Goal: Task Accomplishment & Management: Manage account settings

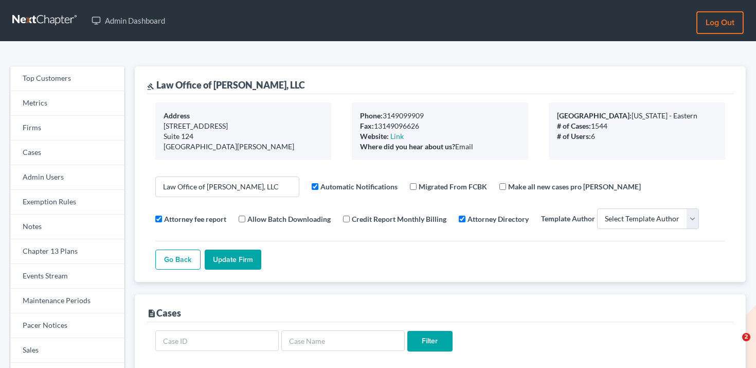
select select
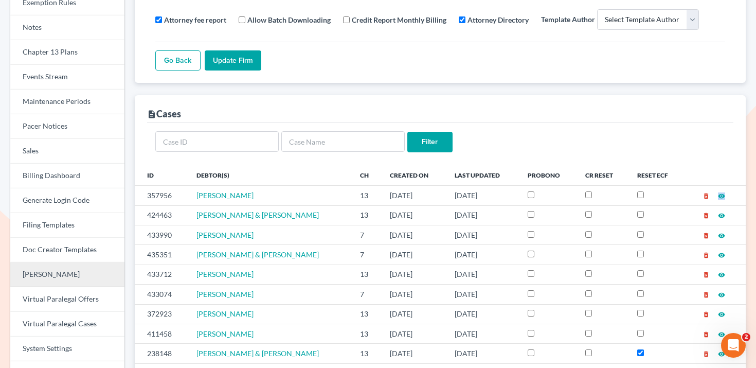
scroll to position [165, 0]
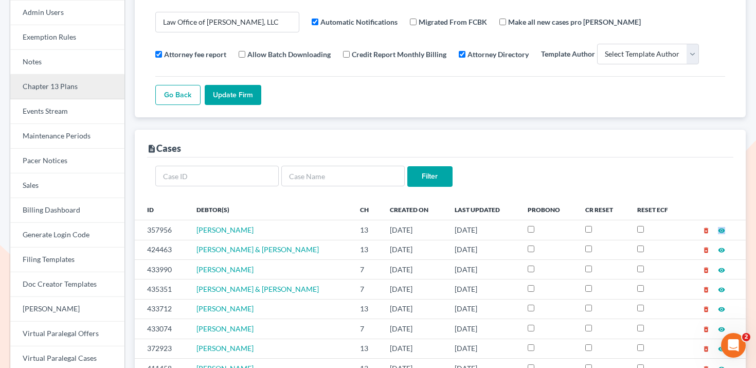
click at [103, 89] on link "Chapter 13 Plans" at bounding box center [67, 87] width 114 height 25
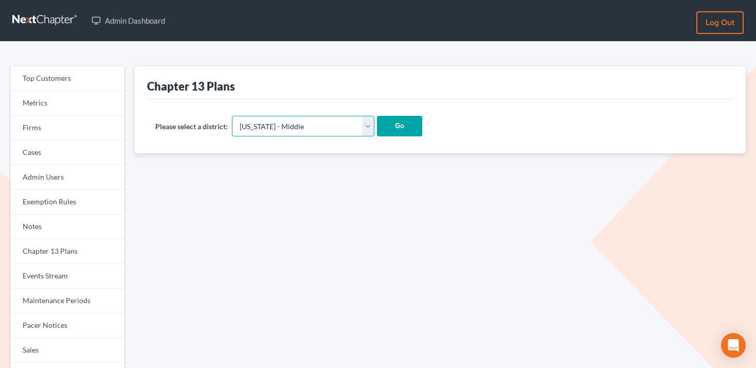
click at [266, 124] on select "Alabama - Middle Alabama - Northern Alabama - Southern Alaska Arizona Arkansas …" at bounding box center [303, 126] width 143 height 21
select select "48"
click at [232, 116] on select "Alabama - Middle Alabama - Northern Alabama - Southern Alaska Arizona Arkansas …" at bounding box center [303, 126] width 143 height 21
click at [377, 123] on input "Go" at bounding box center [399, 126] width 45 height 21
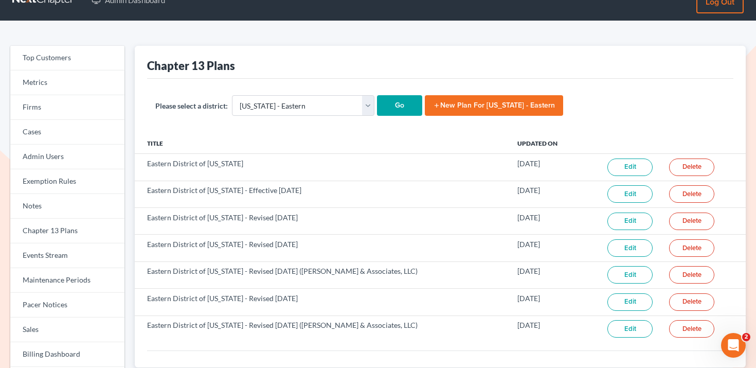
scroll to position [20, 0]
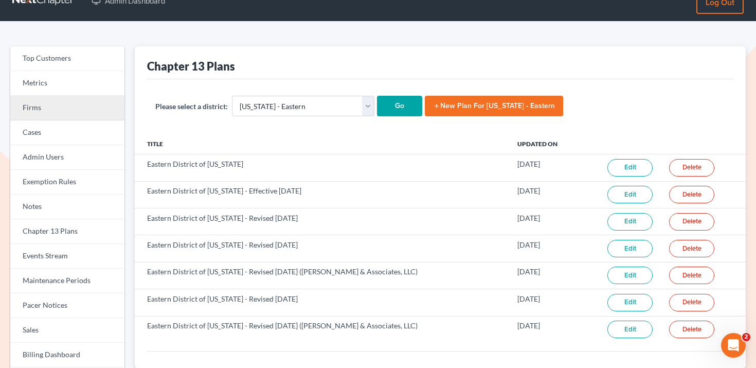
click at [78, 116] on link "Firms" at bounding box center [67, 108] width 114 height 25
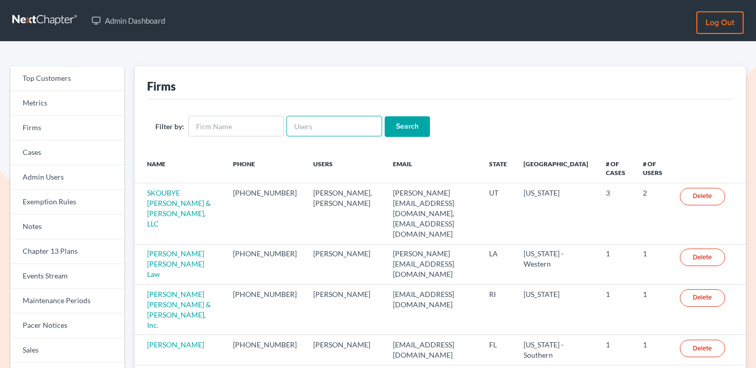
click at [309, 126] on input "text" at bounding box center [335, 126] width 96 height 21
paste input "longmirelaw@gmail.com"
type input "longmirelaw@gmail.com"
click at [407, 121] on input "Search" at bounding box center [407, 126] width 45 height 21
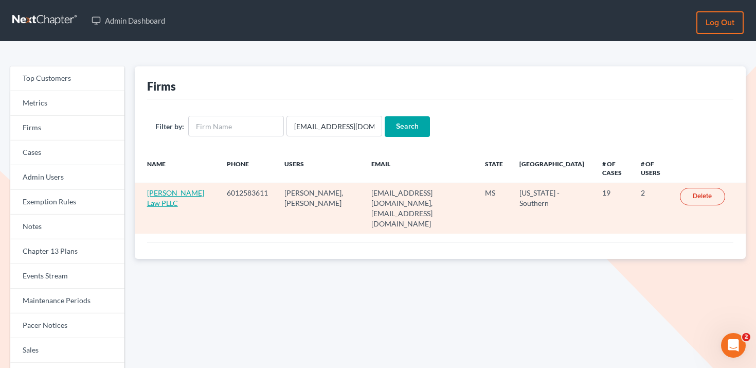
click at [173, 194] on link "Longmire Law PLLC" at bounding box center [175, 197] width 57 height 19
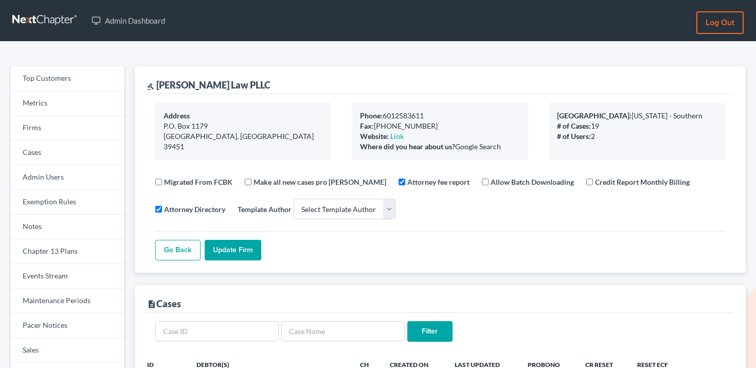
select select
drag, startPoint x: 214, startPoint y: 84, endPoint x: 157, endPoint y: 81, distance: 57.2
click at [157, 81] on div "gavel [PERSON_NAME] Law PLLC" at bounding box center [208, 85] width 123 height 12
copy div "[PERSON_NAME] Law"
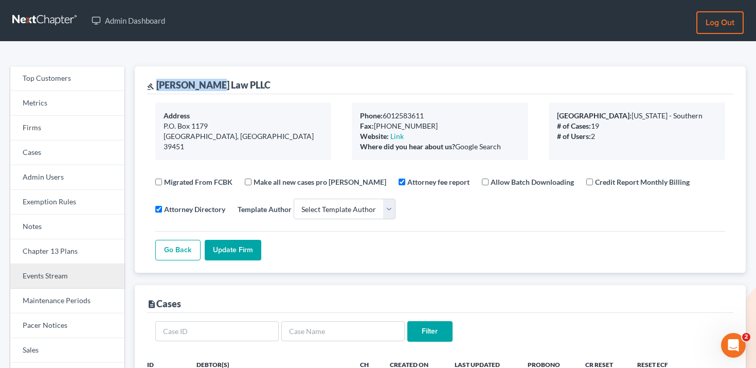
click at [76, 264] on link "Events Stream" at bounding box center [67, 276] width 114 height 25
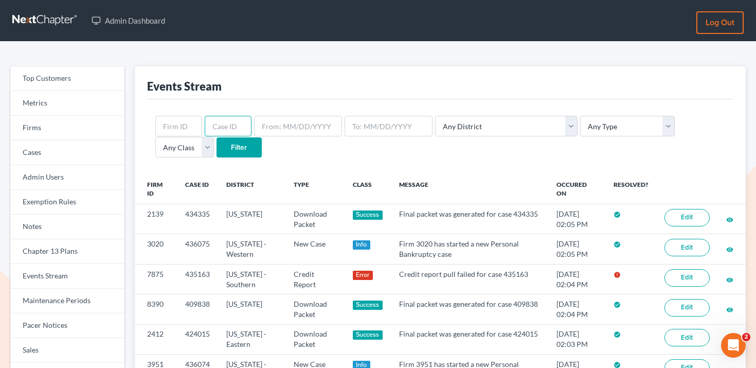
click at [206, 120] on input "text" at bounding box center [228, 126] width 47 height 21
paste input "7875"
type input "7875"
click at [182, 122] on input "text" at bounding box center [178, 126] width 47 height 21
paste input "7875"
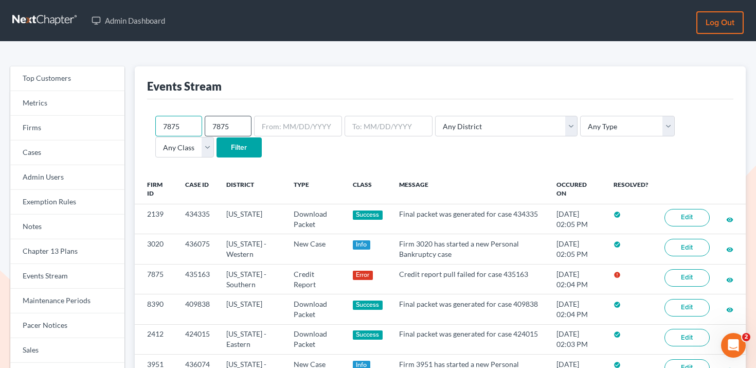
type input "7875"
click at [238, 123] on input "7875" at bounding box center [228, 126] width 47 height 21
click at [217, 137] on input "Filter" at bounding box center [239, 147] width 45 height 21
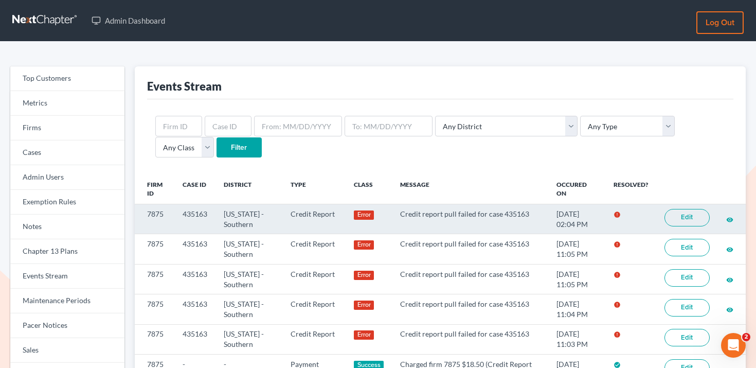
click at [692, 216] on link "Edit" at bounding box center [687, 217] width 45 height 17
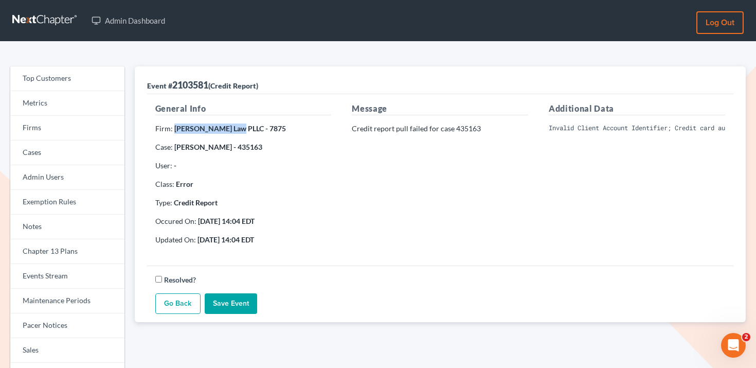
drag, startPoint x: 174, startPoint y: 129, endPoint x: 235, endPoint y: 129, distance: 60.7
click at [235, 129] on strong "Longmire Law PLLC - 7875" at bounding box center [230, 128] width 112 height 9
copy strong "Longmire Law PLLC"
click at [611, 128] on pre "Invalid Client Account Identifier; Credit card authorization failed: The transa…" at bounding box center [637, 127] width 176 height 9
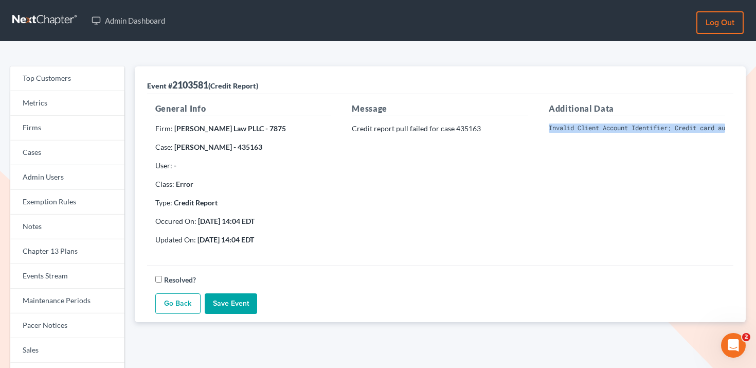
click at [611, 128] on pre "Invalid Client Account Identifier; Credit card authorization failed: The transa…" at bounding box center [637, 127] width 176 height 9
copy div "Invalid Client Account Identifier; Credit card authorization failed: The transa…"
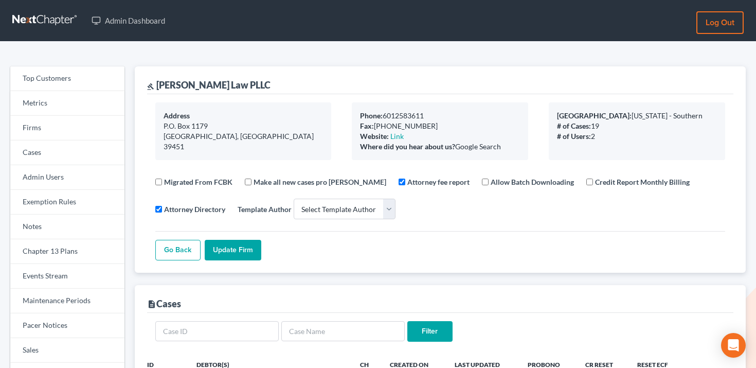
select select
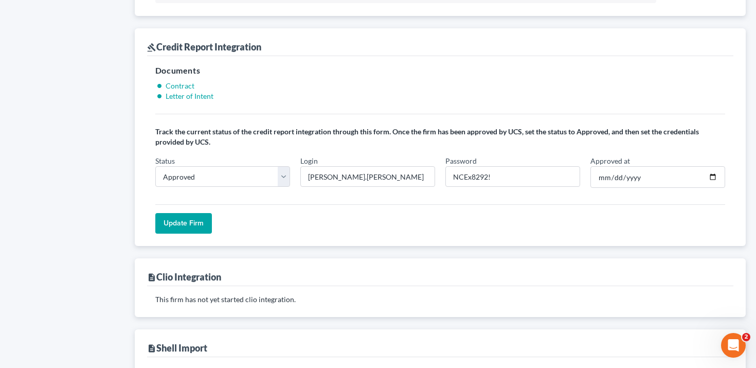
scroll to position [788, 0]
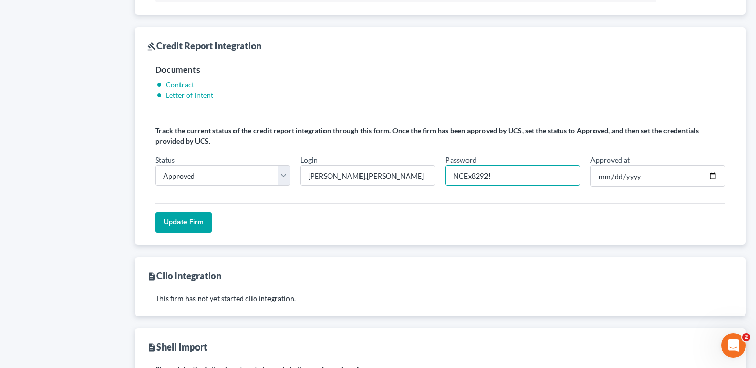
click at [482, 172] on input "NCEx8292!" at bounding box center [513, 175] width 135 height 21
click at [488, 174] on input "NCEx8292!" at bounding box center [513, 175] width 135 height 21
drag, startPoint x: 488, startPoint y: 174, endPoint x: 447, endPoint y: 174, distance: 41.2
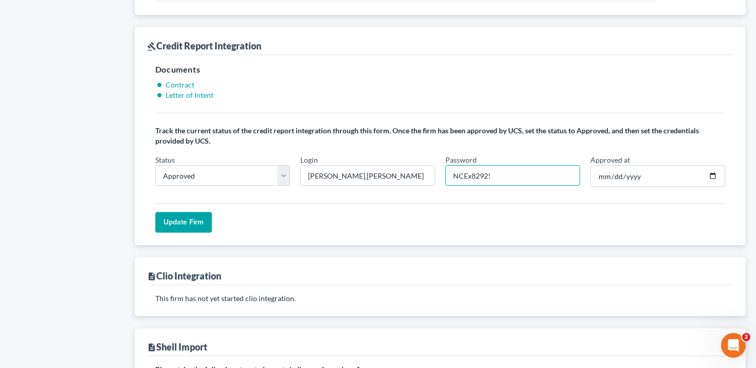
click at [447, 174] on input "NCEx8292!" at bounding box center [513, 175] width 135 height 21
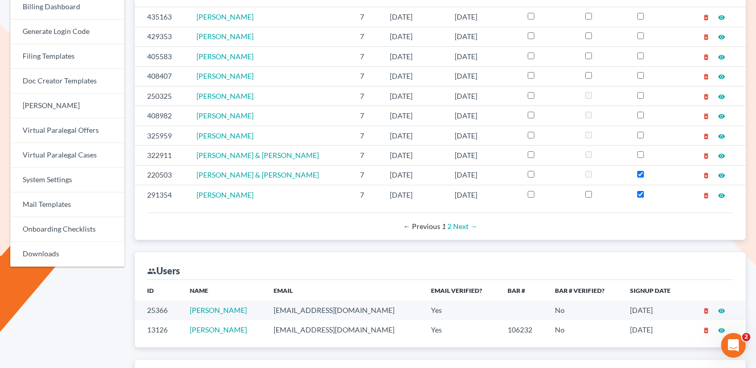
scroll to position [120, 0]
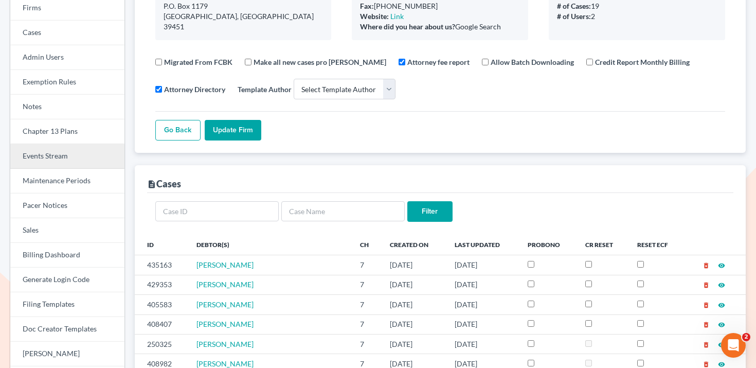
click at [61, 153] on link "Events Stream" at bounding box center [67, 156] width 114 height 25
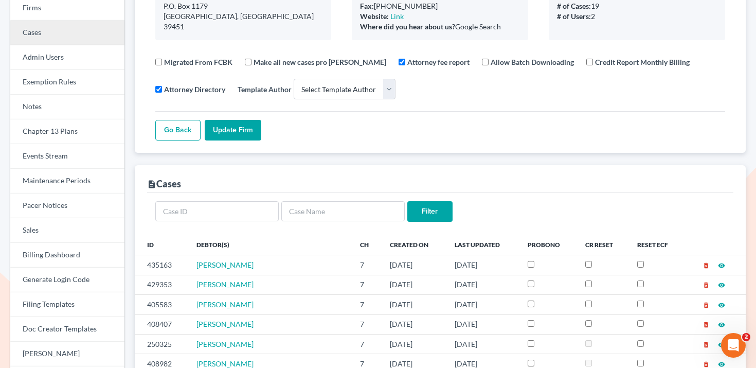
click at [103, 39] on link "Cases" at bounding box center [67, 33] width 114 height 25
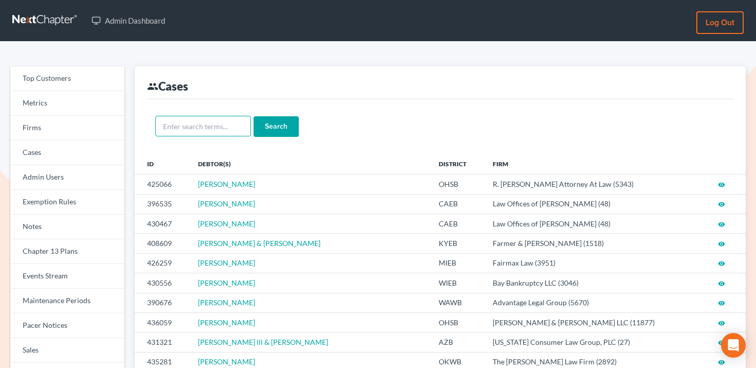
click at [224, 128] on input "text" at bounding box center [203, 126] width 96 height 21
paste input "Gateway Holdings"
type input "Gateway Holdings"
click at [266, 126] on input "Search" at bounding box center [276, 126] width 45 height 21
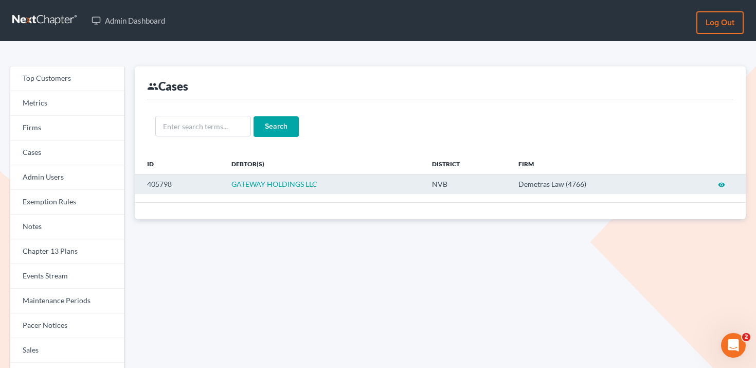
click at [167, 184] on td "405798" at bounding box center [179, 184] width 89 height 20
click at [580, 182] on td "Demetras Law (4766)" at bounding box center [592, 184] width 165 height 20
drag, startPoint x: 512, startPoint y: 183, endPoint x: 564, endPoint y: 183, distance: 52.0
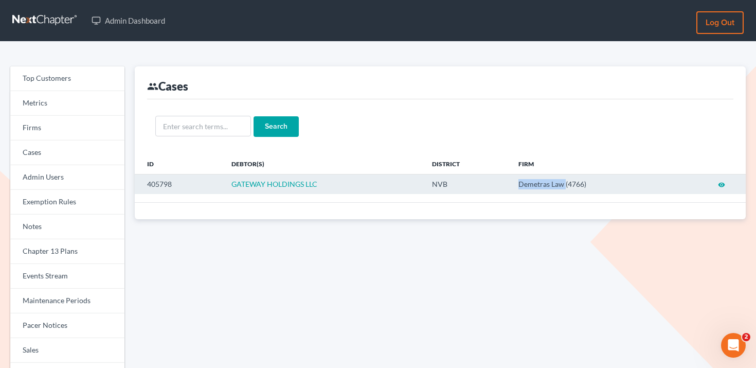
click at [564, 183] on td "Demetras Law (4766)" at bounding box center [592, 184] width 165 height 20
copy td "Demetras Law"
click at [162, 183] on td "405798" at bounding box center [179, 184] width 89 height 20
copy td "405798"
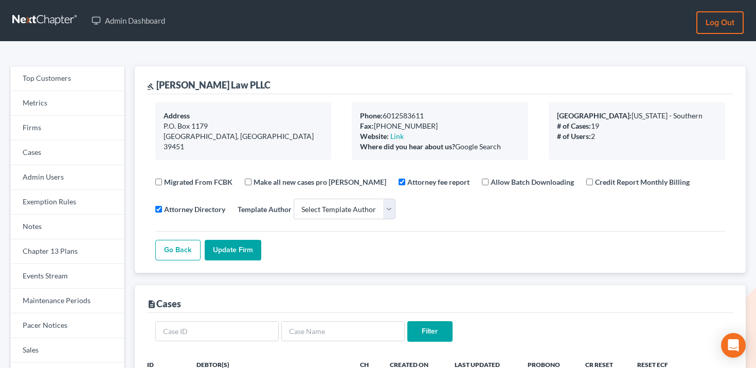
select select
click at [68, 122] on link "Firms" at bounding box center [67, 128] width 114 height 25
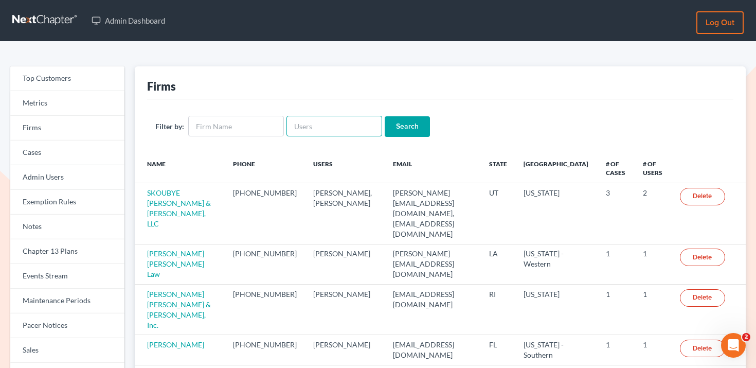
click at [309, 127] on input "text" at bounding box center [335, 126] width 96 height 21
click at [244, 126] on input "text" at bounding box center [236, 126] width 96 height 21
type input "demetris"
click at [385, 116] on input "Search" at bounding box center [407, 126] width 45 height 21
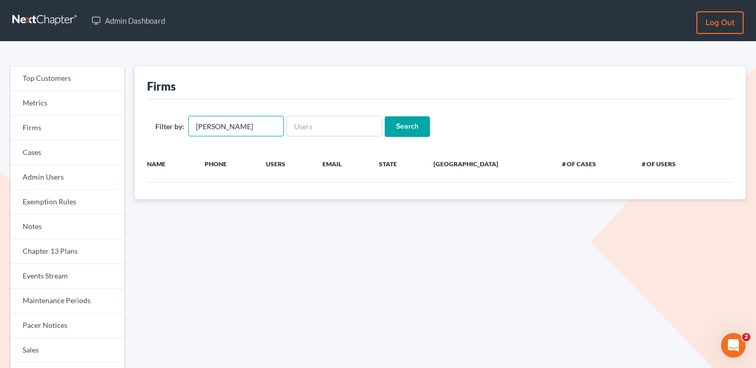
click at [240, 128] on input "demetris" at bounding box center [236, 126] width 96 height 21
click at [240, 128] on input "[PERSON_NAME]" at bounding box center [236, 126] width 96 height 21
click at [240, 128] on input "demetris" at bounding box center [236, 126] width 96 height 21
click at [293, 128] on input "text" at bounding box center [335, 126] width 96 height 21
type input "julianne"
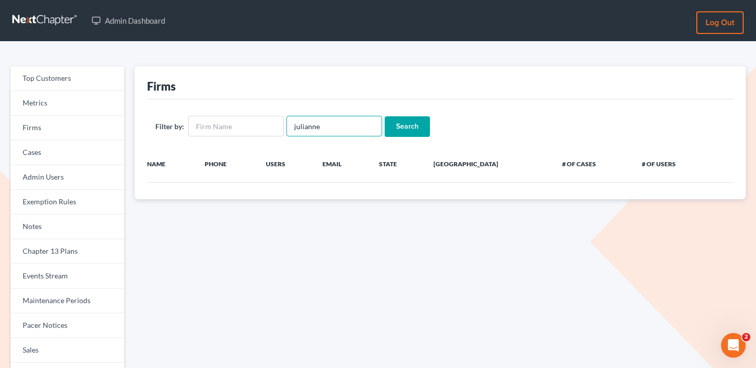
click at [325, 128] on input "julianne" at bounding box center [335, 126] width 96 height 21
click at [260, 128] on input "text" at bounding box center [236, 126] width 96 height 21
type input "D & O"
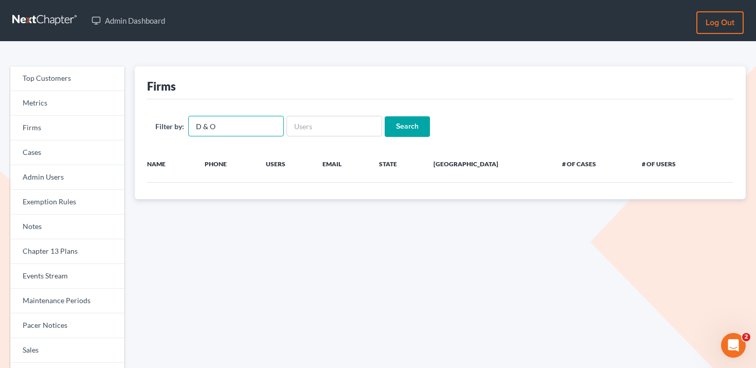
click at [385, 116] on input "Search" at bounding box center [407, 126] width 45 height 21
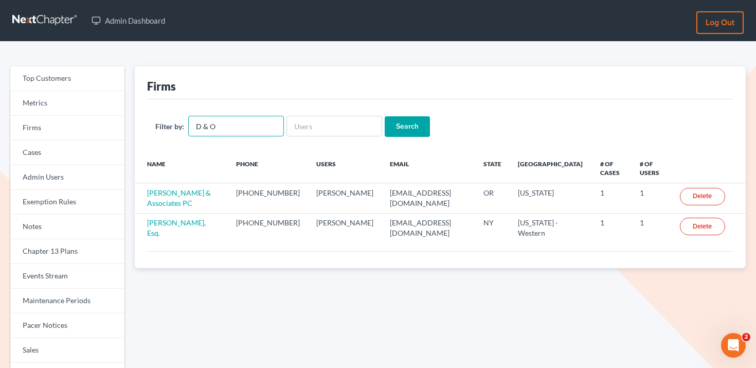
click at [249, 117] on input "D & O" at bounding box center [236, 126] width 96 height 21
click at [318, 128] on input "text" at bounding box center [335, 126] width 96 height 21
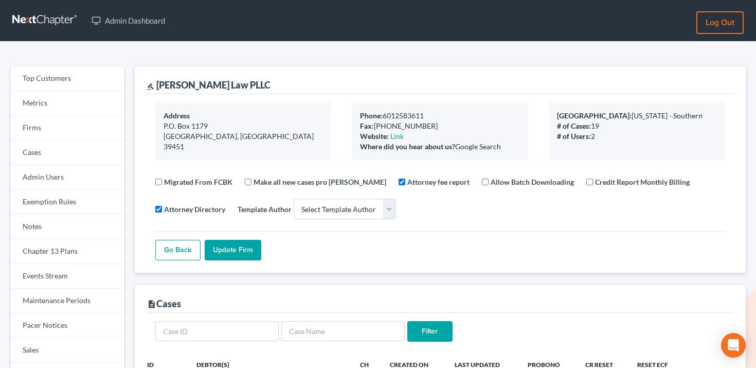
select select
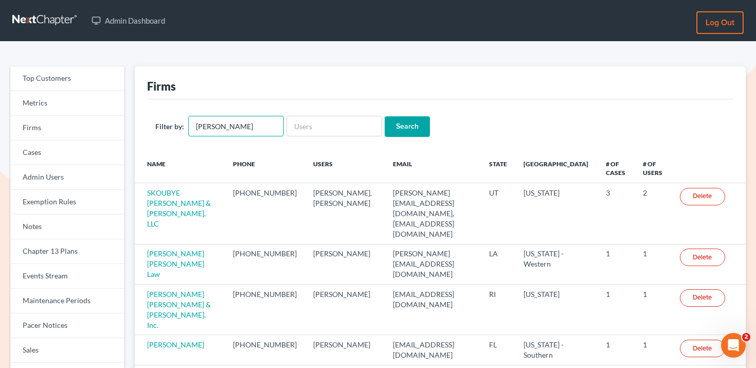
click at [255, 120] on input "[PERSON_NAME]" at bounding box center [236, 126] width 96 height 21
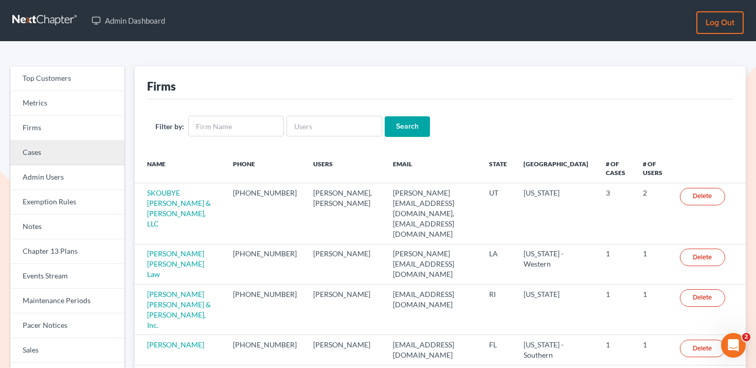
click at [91, 156] on link "Cases" at bounding box center [67, 152] width 114 height 25
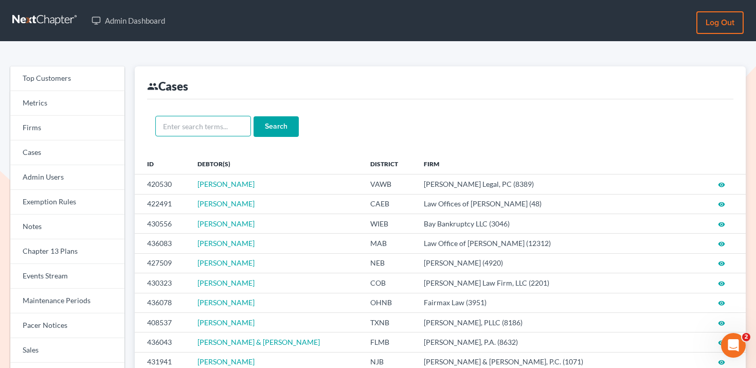
click at [214, 118] on input "text" at bounding box center [203, 126] width 96 height 21
paste input "405798"
type input "405798"
click at [273, 121] on input "Search" at bounding box center [276, 126] width 45 height 21
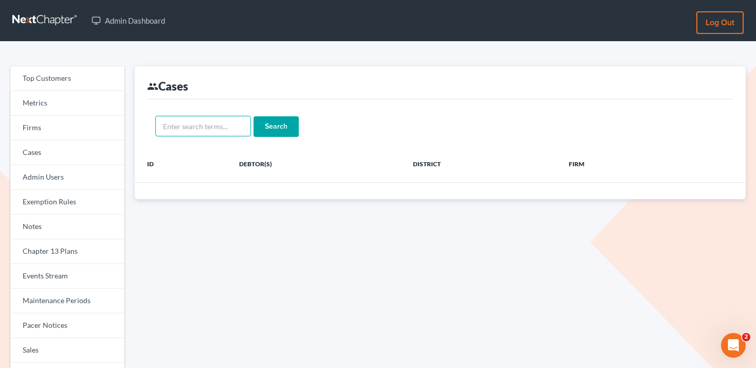
click at [197, 124] on input "text" at bounding box center [203, 126] width 96 height 21
paste input "Gateway Holdings"
type input "Gateway Holdings"
click at [280, 141] on div "Gateway Holdings Search" at bounding box center [440, 126] width 587 height 54
click at [280, 123] on input "Search" at bounding box center [276, 126] width 45 height 21
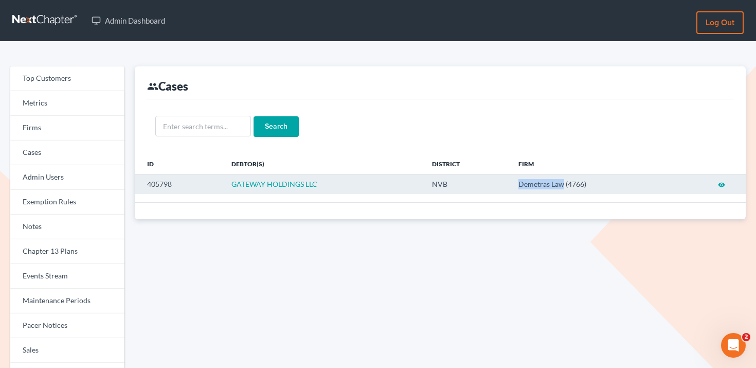
drag, startPoint x: 515, startPoint y: 184, endPoint x: 563, endPoint y: 185, distance: 48.9
click at [563, 185] on td "Demetras Law (4766)" at bounding box center [592, 184] width 165 height 20
copy td "Demetras Law"
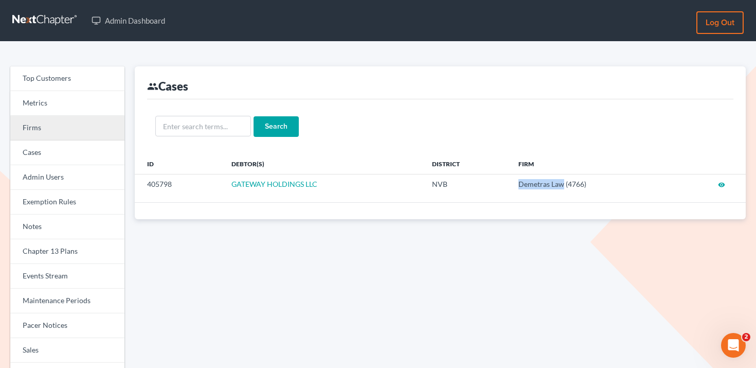
click at [88, 120] on link "Firms" at bounding box center [67, 128] width 114 height 25
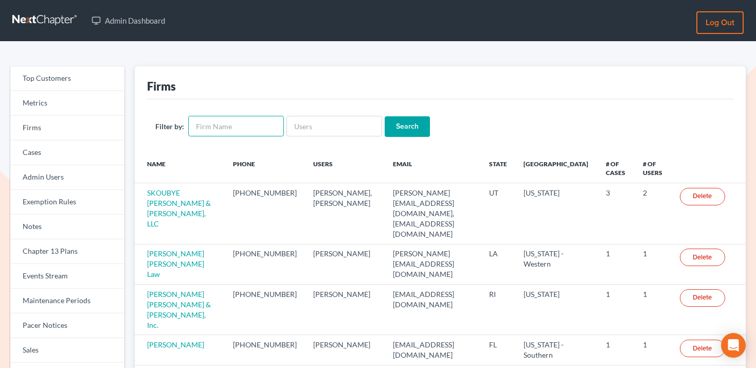
click at [211, 120] on input "text" at bounding box center [236, 126] width 96 height 21
paste input "Demetras Law"
type input "Demetras Law"
click at [413, 119] on input "Search" at bounding box center [407, 126] width 45 height 21
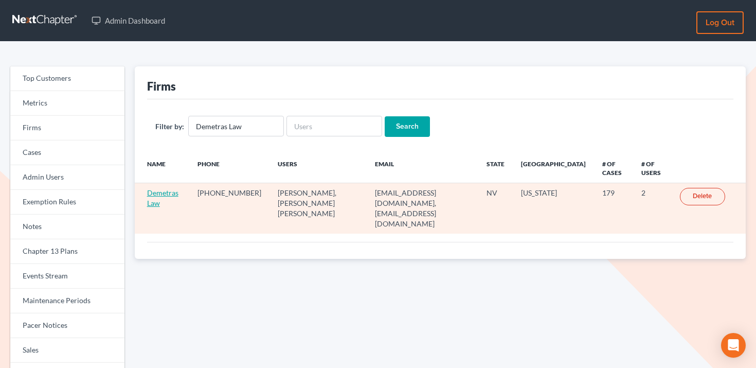
click at [175, 196] on link "Demetras Law" at bounding box center [162, 197] width 31 height 19
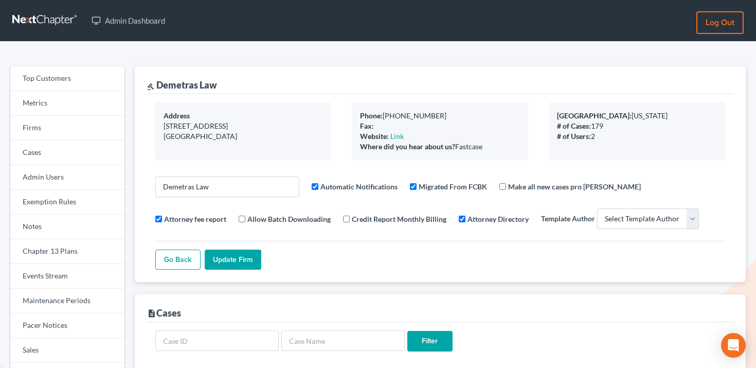
select select
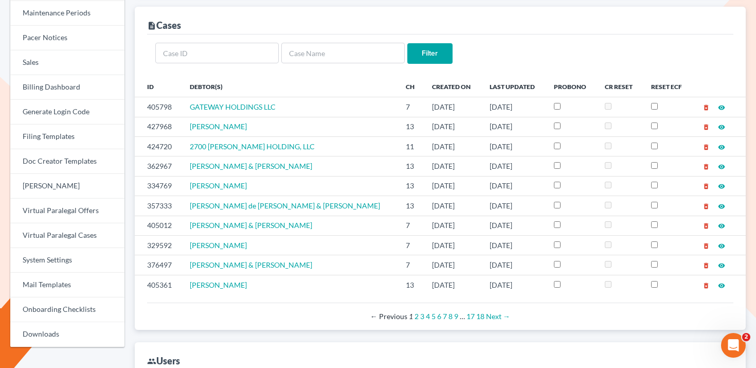
scroll to position [311, 0]
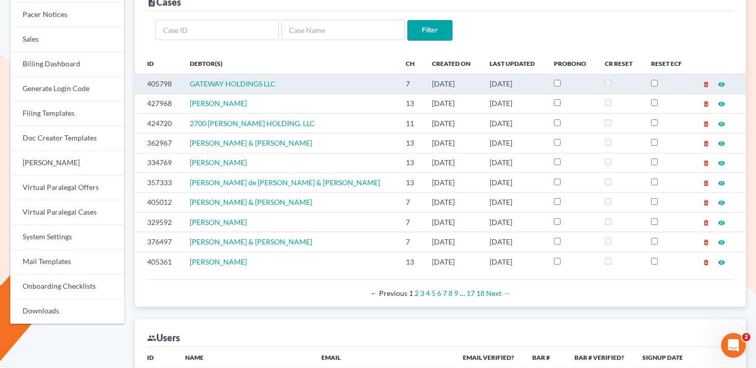
click at [158, 85] on td "405798" at bounding box center [158, 84] width 47 height 20
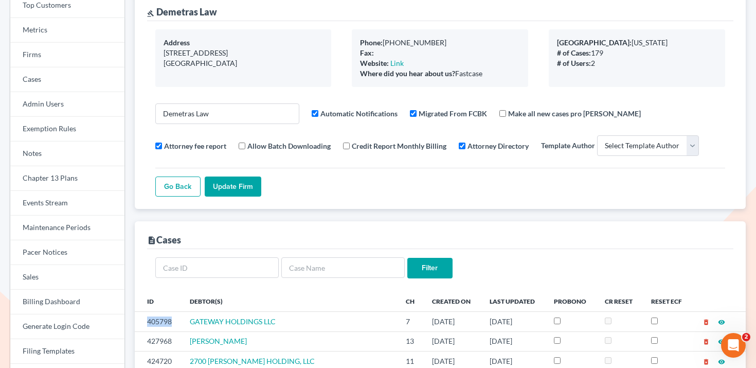
scroll to position [57, 0]
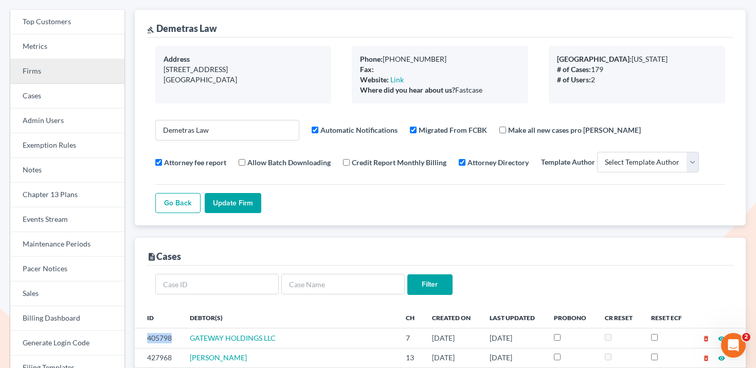
click at [82, 67] on link "Firms" at bounding box center [67, 71] width 114 height 25
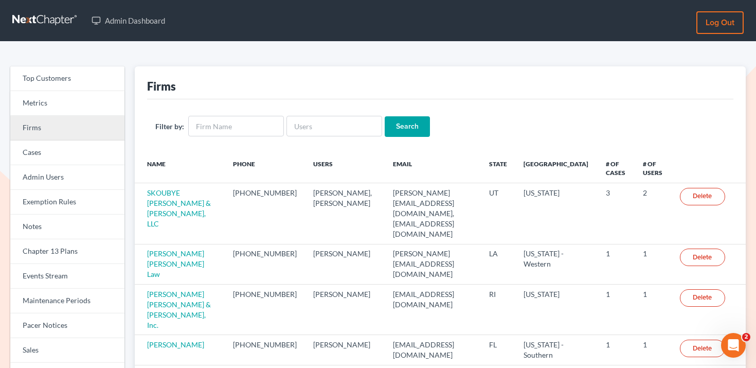
click at [72, 131] on link "Firms" at bounding box center [67, 128] width 114 height 25
click at [333, 122] on input "text" at bounding box center [335, 126] width 96 height 21
paste input "[EMAIL_ADDRESS][DOMAIN_NAME]"
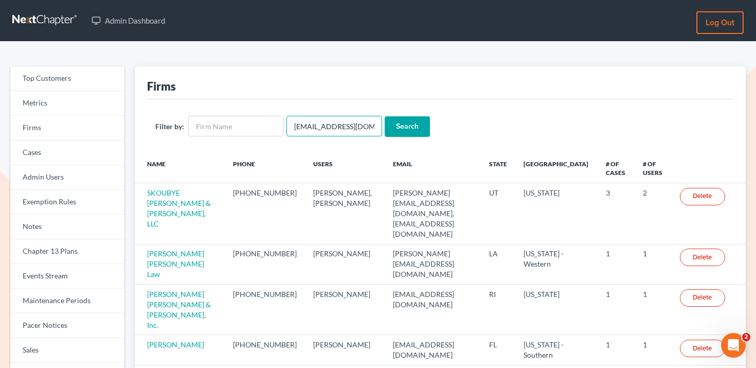
type input "[EMAIL_ADDRESS][DOMAIN_NAME]"
click at [400, 125] on input "Search" at bounding box center [407, 126] width 45 height 21
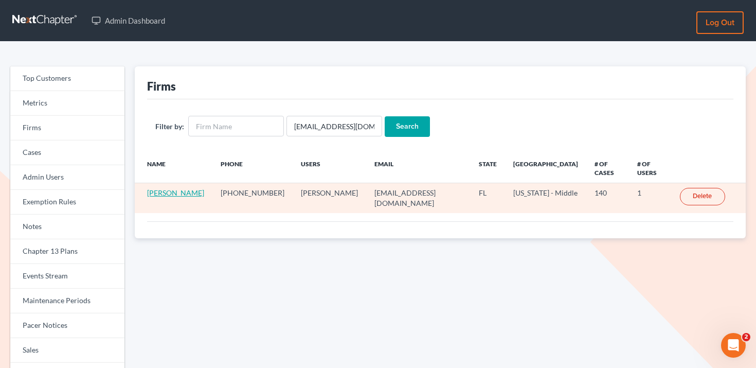
click at [173, 188] on link "[PERSON_NAME]" at bounding box center [175, 192] width 57 height 9
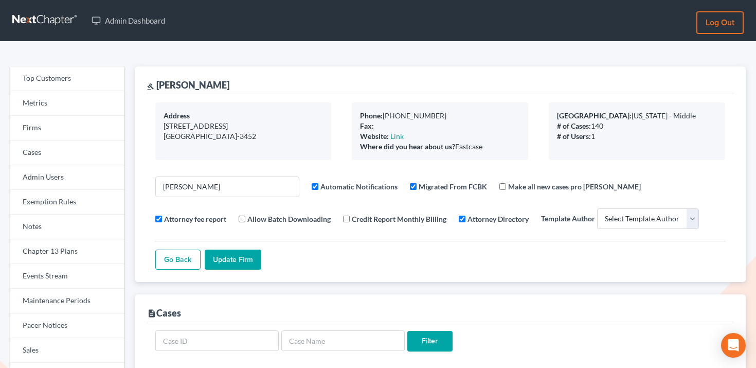
select select
click at [67, 119] on link "Firms" at bounding box center [67, 128] width 114 height 25
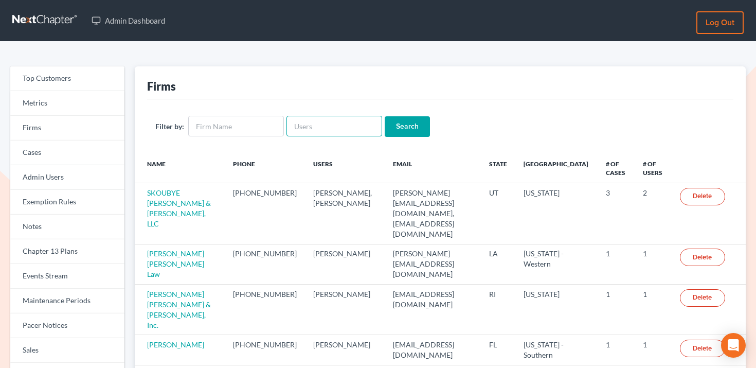
click at [313, 133] on input "text" at bounding box center [335, 126] width 96 height 21
paste input "longmirelaw@gmail.com"
type input "[EMAIL_ADDRESS][DOMAIN_NAME]"
click at [394, 122] on input "Search" at bounding box center [407, 126] width 45 height 21
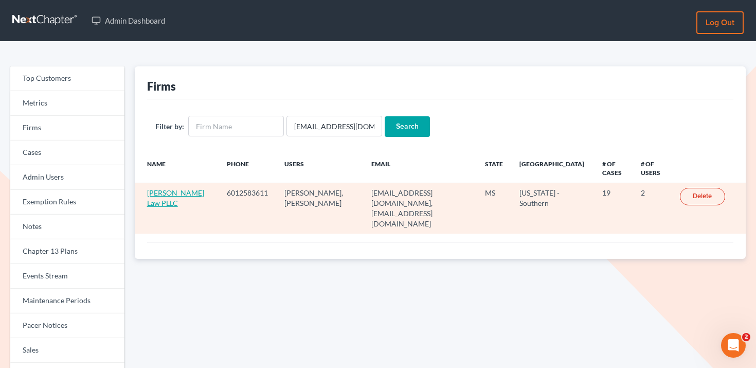
click at [185, 192] on link "[PERSON_NAME] Law PLLC" at bounding box center [175, 197] width 57 height 19
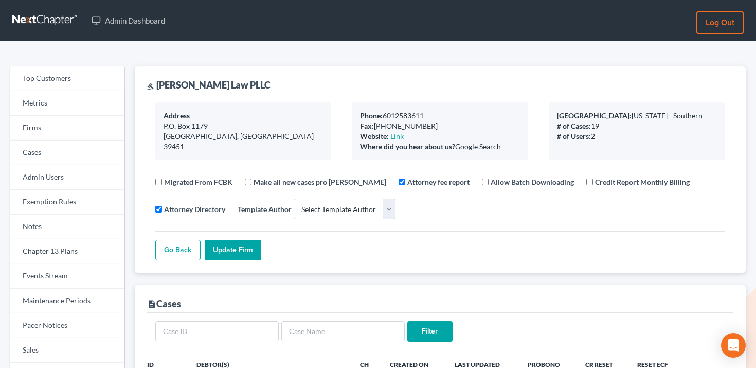
select select
click at [103, 264] on link "Events Stream" at bounding box center [67, 276] width 114 height 25
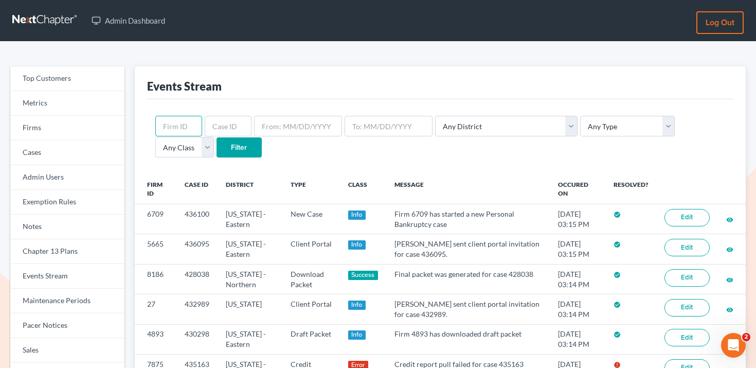
click at [175, 122] on input "text" at bounding box center [178, 126] width 47 height 21
paste input "7875"
type input "7875"
click at [217, 148] on input "Filter" at bounding box center [239, 147] width 45 height 21
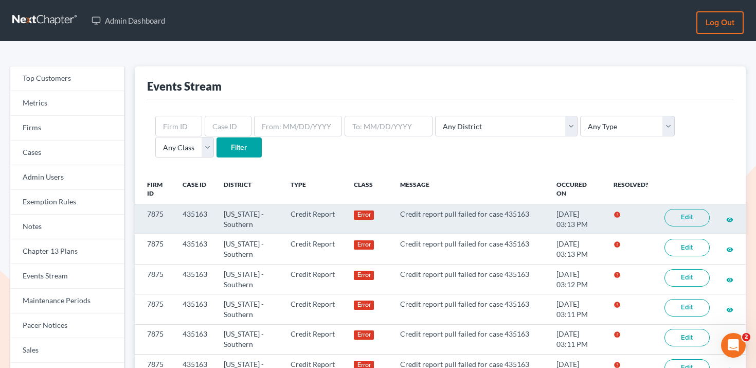
click at [690, 215] on link "Edit" at bounding box center [687, 217] width 45 height 17
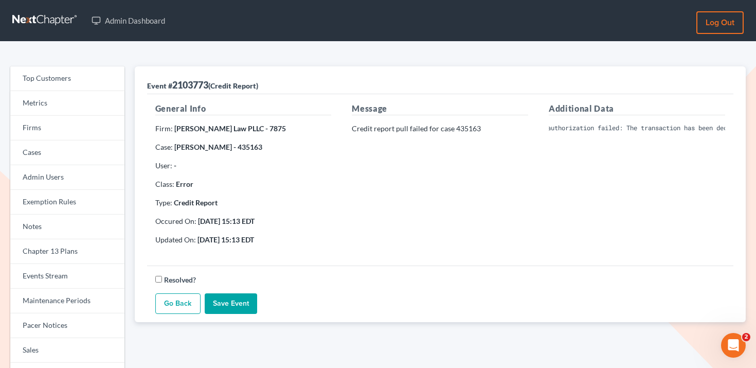
scroll to position [0, 173]
click at [670, 173] on div "Additional Data Invalid Client Account Identifier; Credit card authorization fa…" at bounding box center [637, 177] width 197 height 151
click at [91, 133] on link "Firms" at bounding box center [67, 128] width 114 height 25
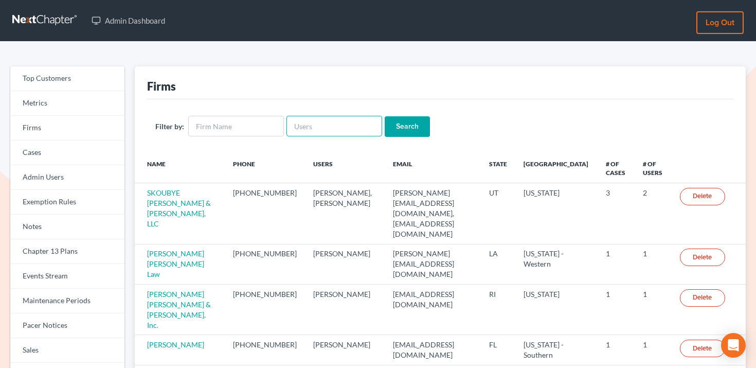
click at [352, 128] on input "text" at bounding box center [335, 126] width 96 height 21
paste input "[PERSON_NAME][EMAIL_ADDRESS][DOMAIN_NAME]"
type input "[PERSON_NAME][EMAIL_ADDRESS][DOMAIN_NAME]"
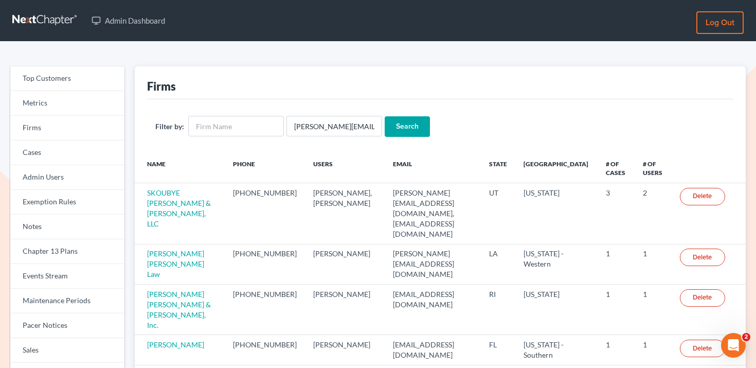
click at [404, 124] on input "Search" at bounding box center [407, 126] width 45 height 21
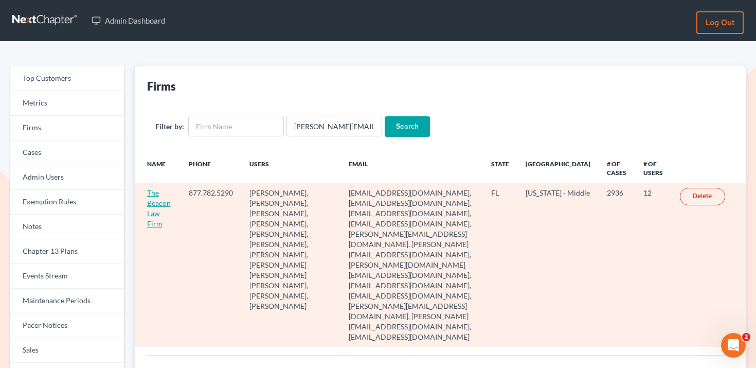
click at [164, 206] on link "The Beacon Law Firm" at bounding box center [159, 208] width 24 height 40
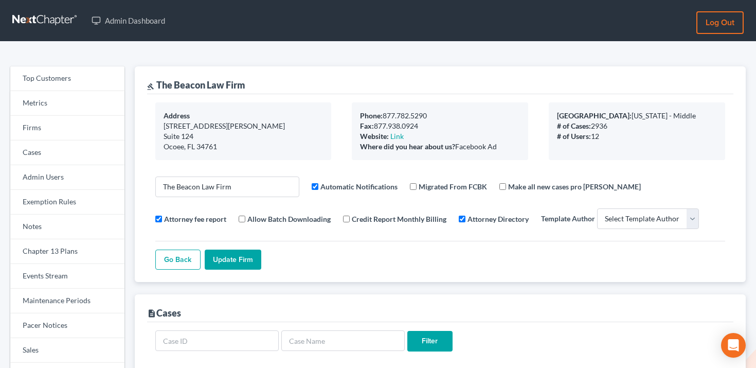
select select
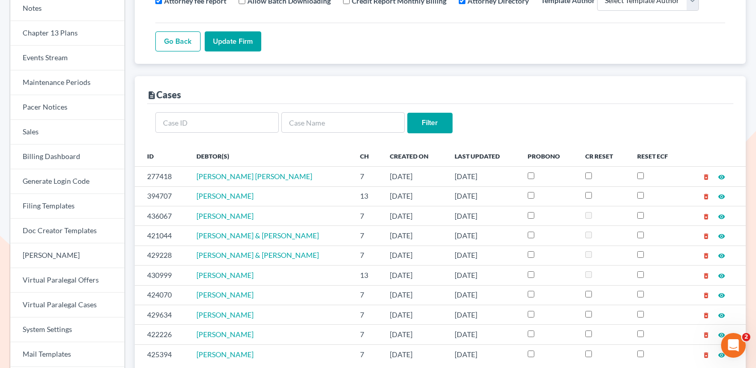
scroll to position [271, 0]
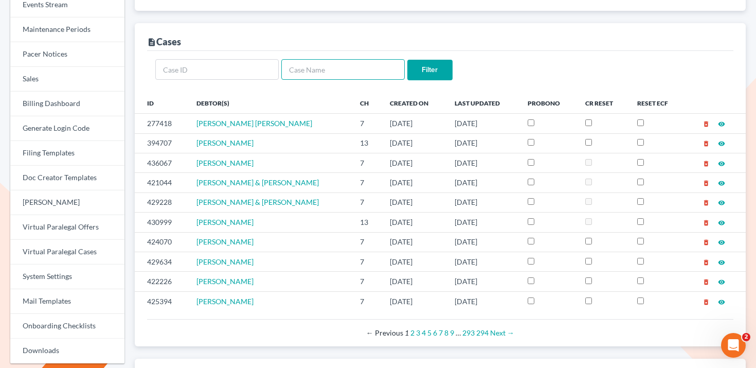
click at [369, 78] on input "text" at bounding box center [342, 69] width 123 height 21
type input "ricardo"
click at [408, 60] on input "Filter" at bounding box center [430, 70] width 45 height 21
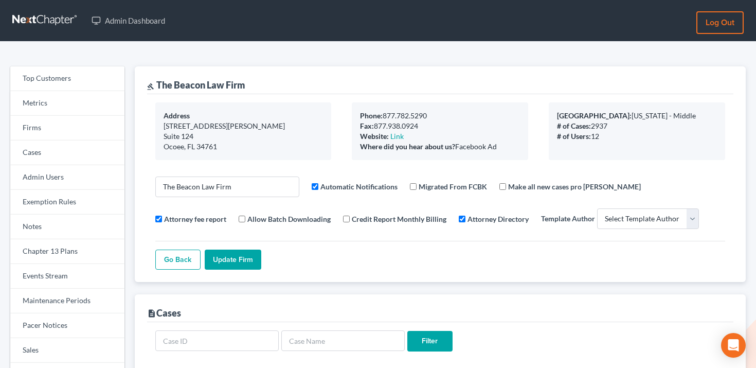
select select
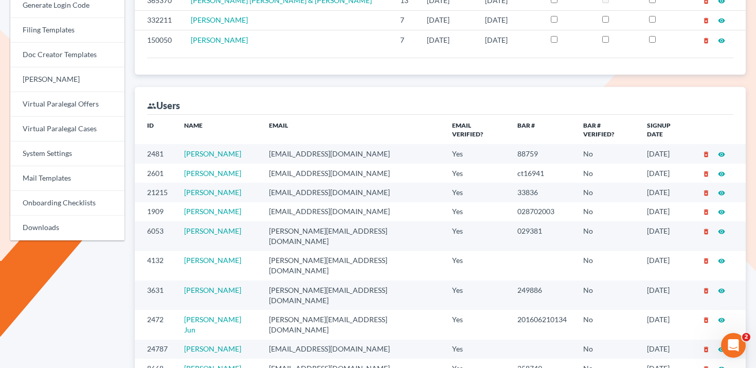
scroll to position [385, 0]
